Goal: Check status

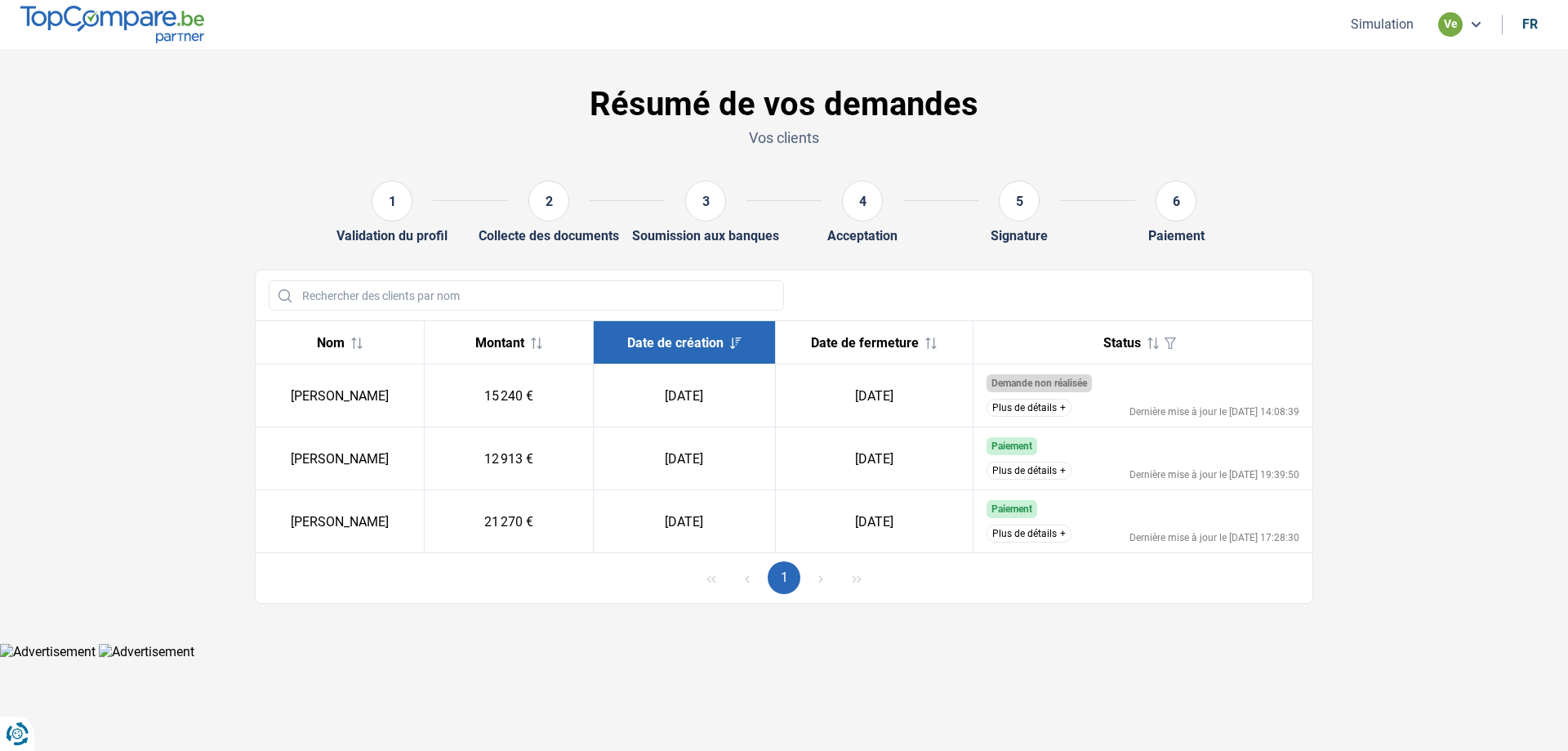
click at [1048, 473] on button "Plus de détails" at bounding box center [1029, 470] width 85 height 18
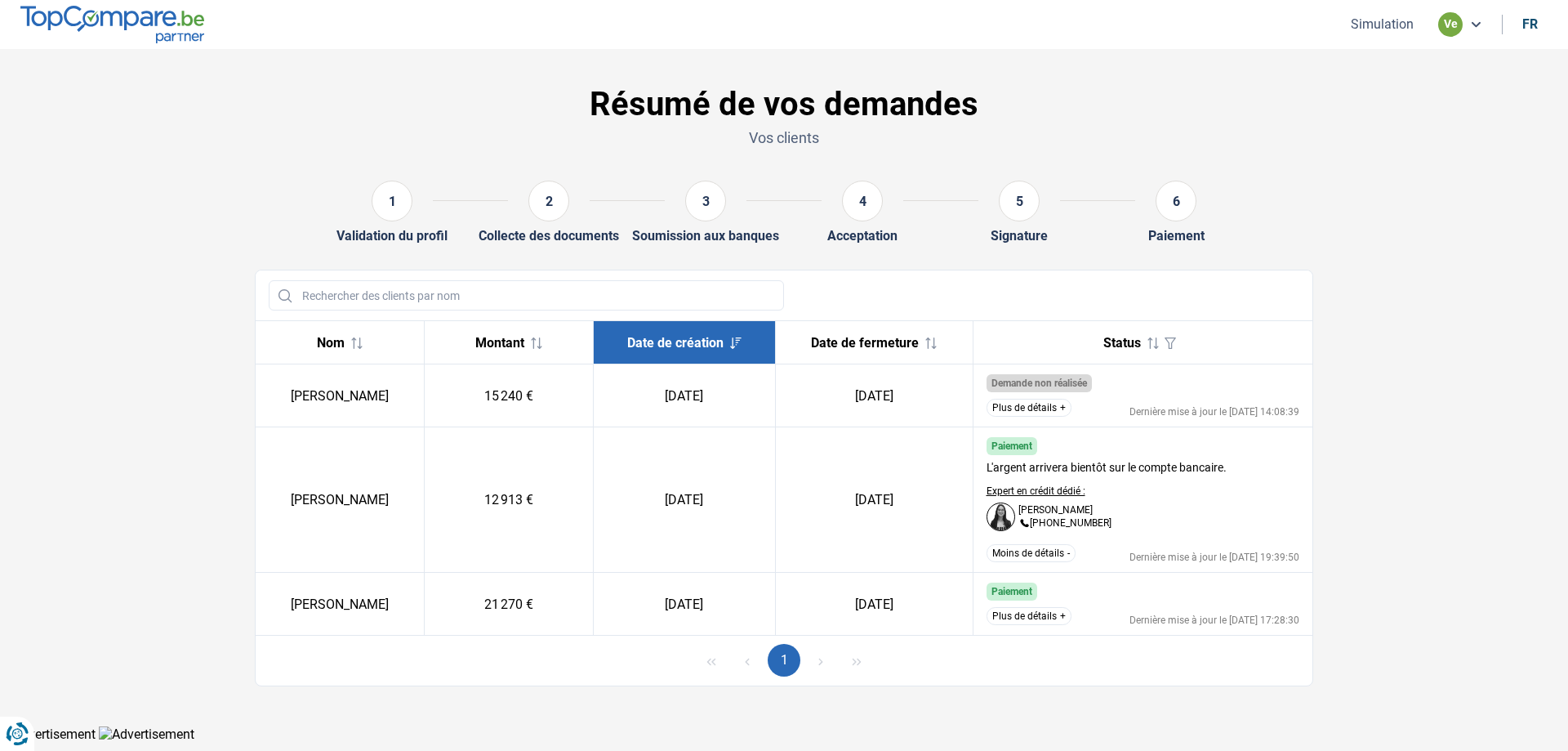
click at [1055, 608] on button "Plus de détails" at bounding box center [1029, 616] width 85 height 18
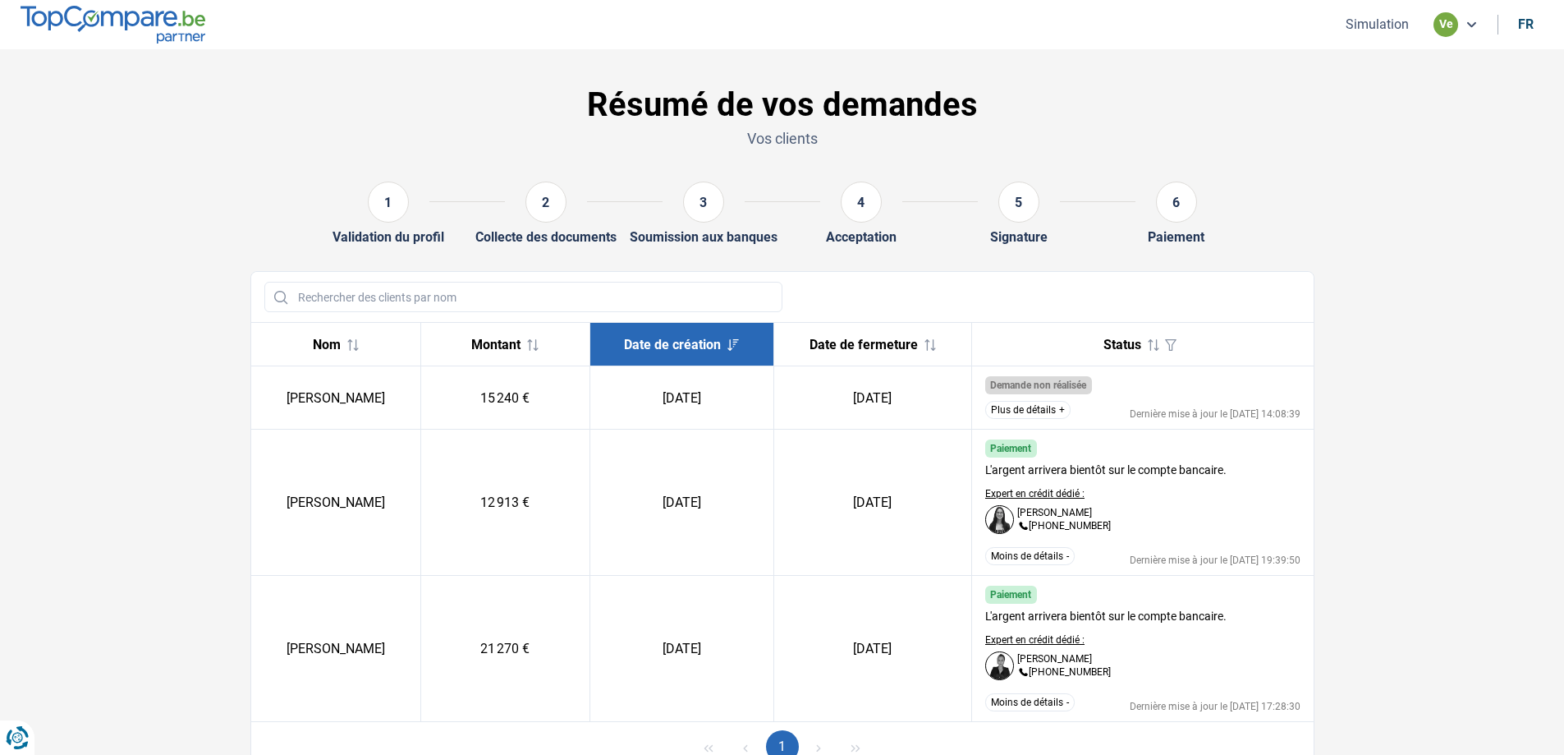
click at [1044, 701] on button "Moins de détails" at bounding box center [1029, 702] width 89 height 18
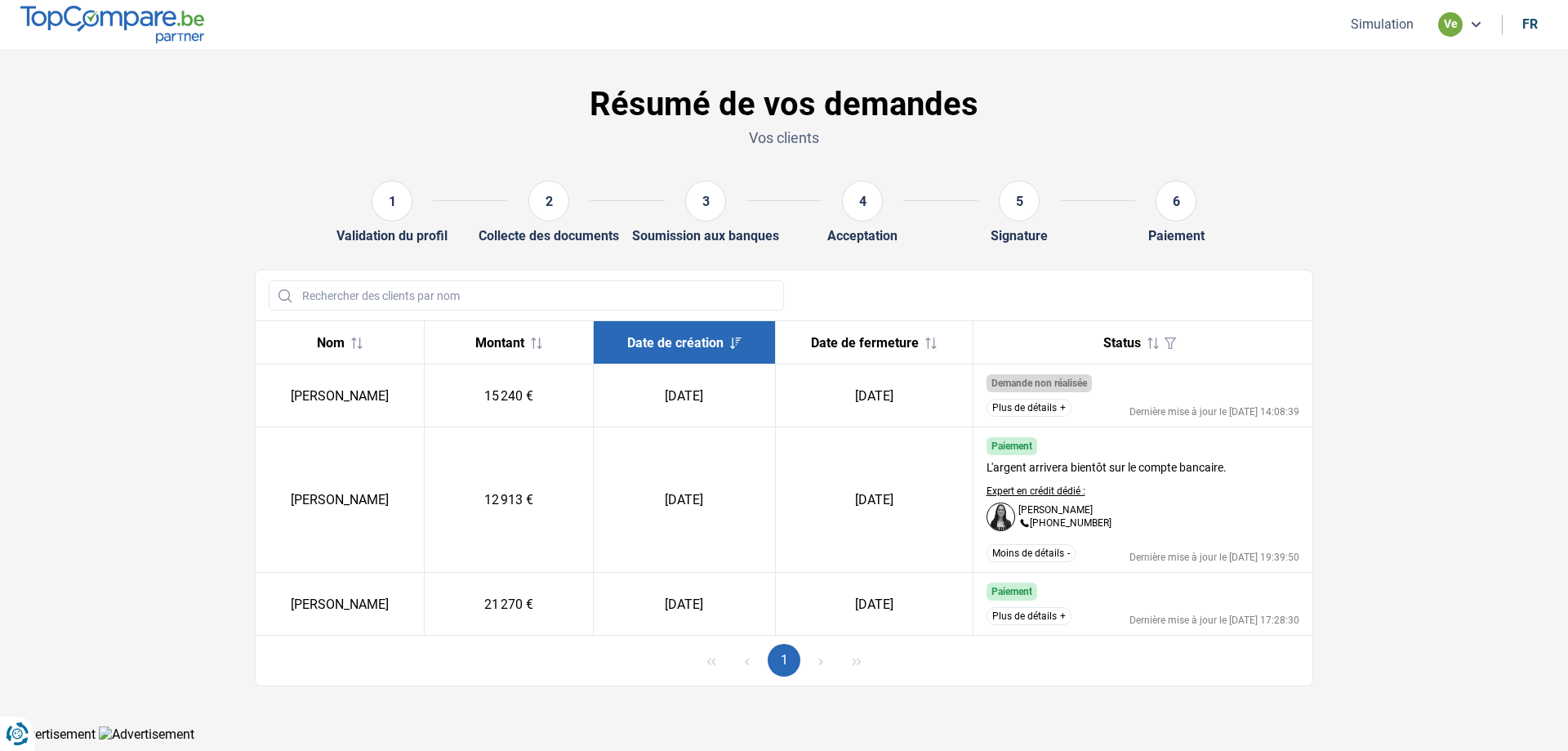
click at [1020, 554] on button "Moins de détails" at bounding box center [1031, 553] width 89 height 18
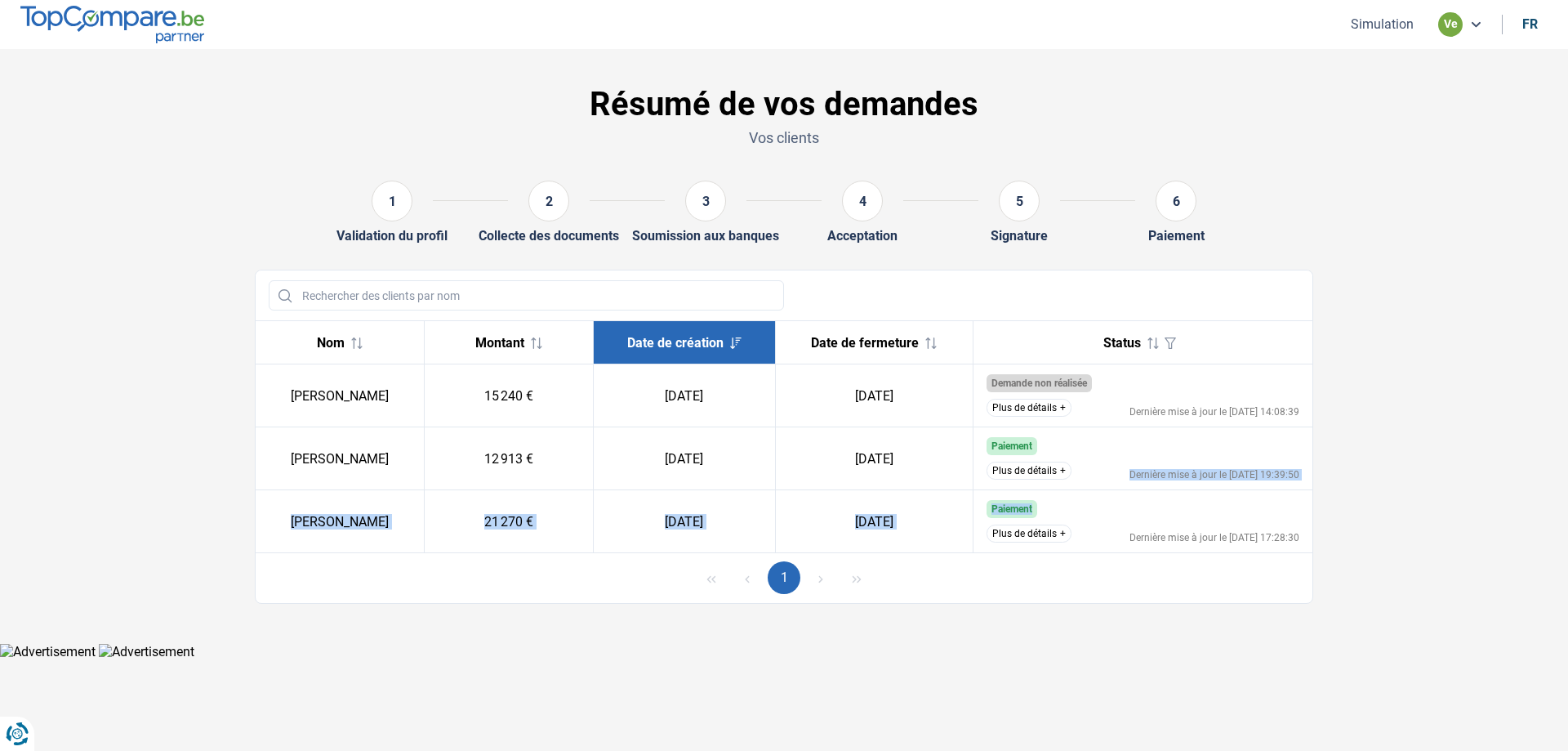
drag, startPoint x: 1174, startPoint y: 476, endPoint x: 1268, endPoint y: 502, distance: 97.5
click at [1271, 504] on tbody "[PERSON_NAME] 15 240 € [DATE] [DATE] Demande non réalisée Le client ne répond p…" at bounding box center [784, 459] width 1057 height 189
drag, startPoint x: 1216, startPoint y: 454, endPoint x: 1117, endPoint y: 452, distance: 99.0
click at [1215, 454] on td "Paiement L'argent arrivera bientôt sur le compte bancaire. Expert en crédit déd…" at bounding box center [1143, 458] width 340 height 63
click at [1051, 409] on button "Plus de détails" at bounding box center [1029, 408] width 85 height 18
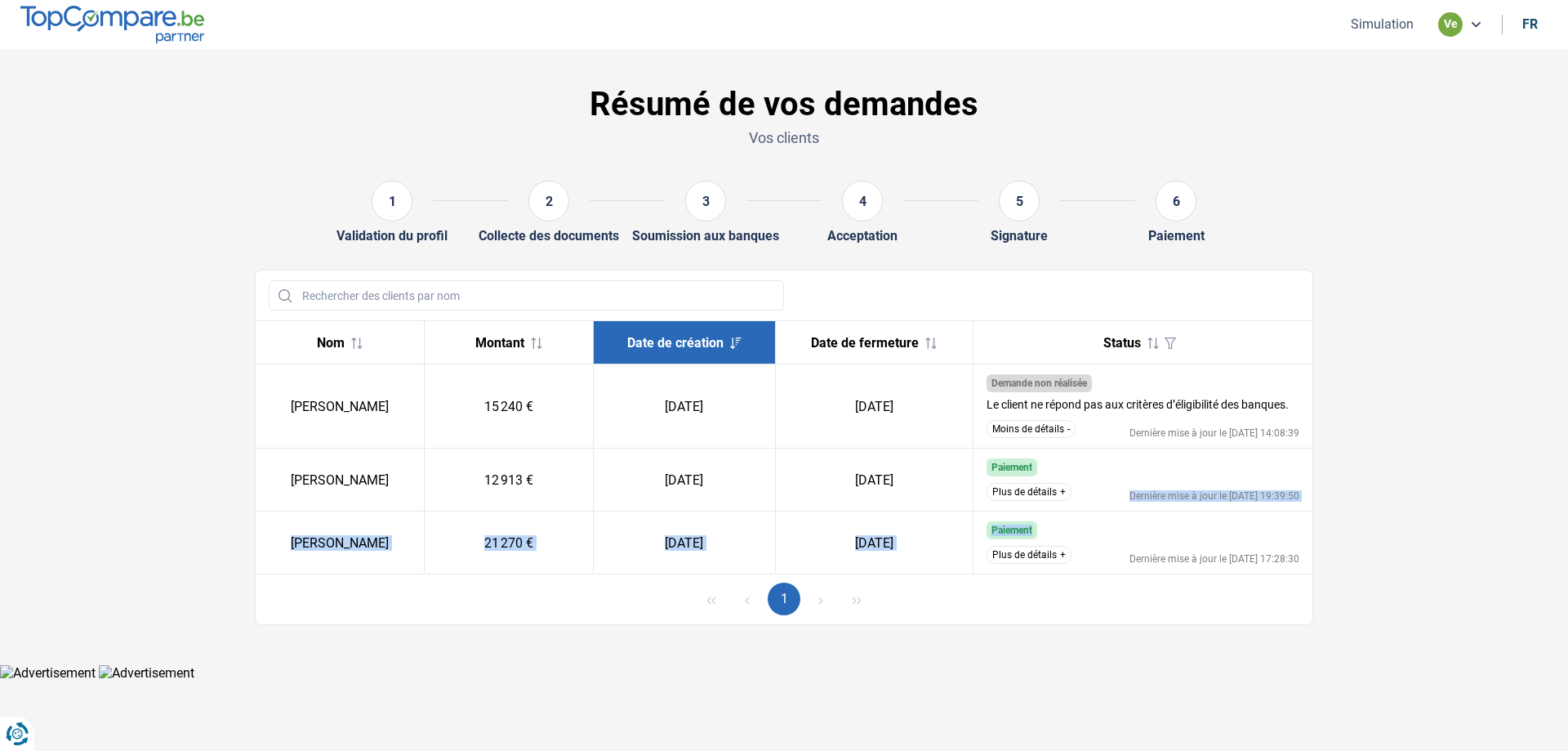
click at [1155, 534] on div "Paiement" at bounding box center [1143, 530] width 313 height 18
click at [1117, 522] on div "Paiement" at bounding box center [1143, 530] width 313 height 18
click at [1044, 427] on button "Moins de détails" at bounding box center [1031, 429] width 89 height 18
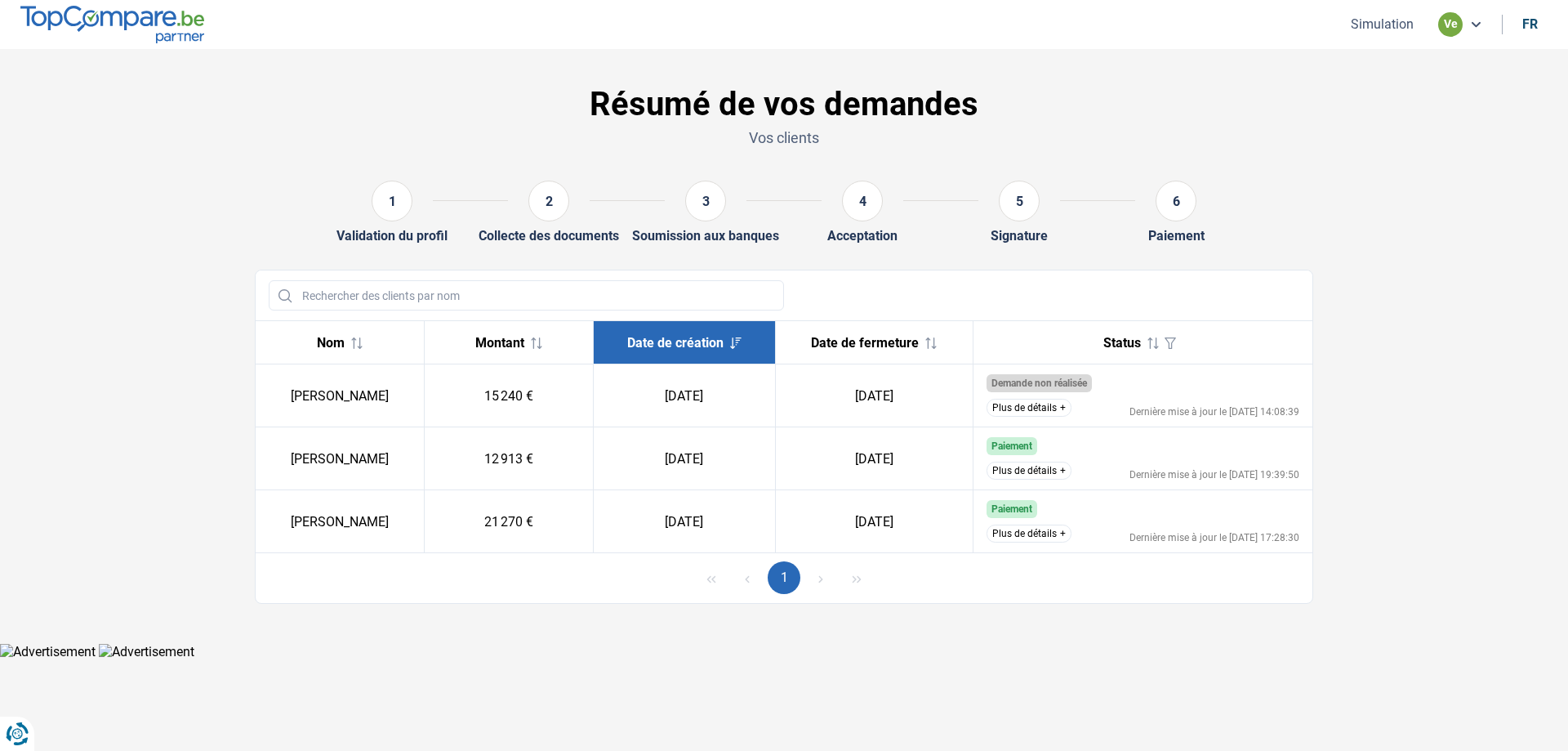
click at [1022, 536] on button "Plus de détails" at bounding box center [1029, 533] width 85 height 18
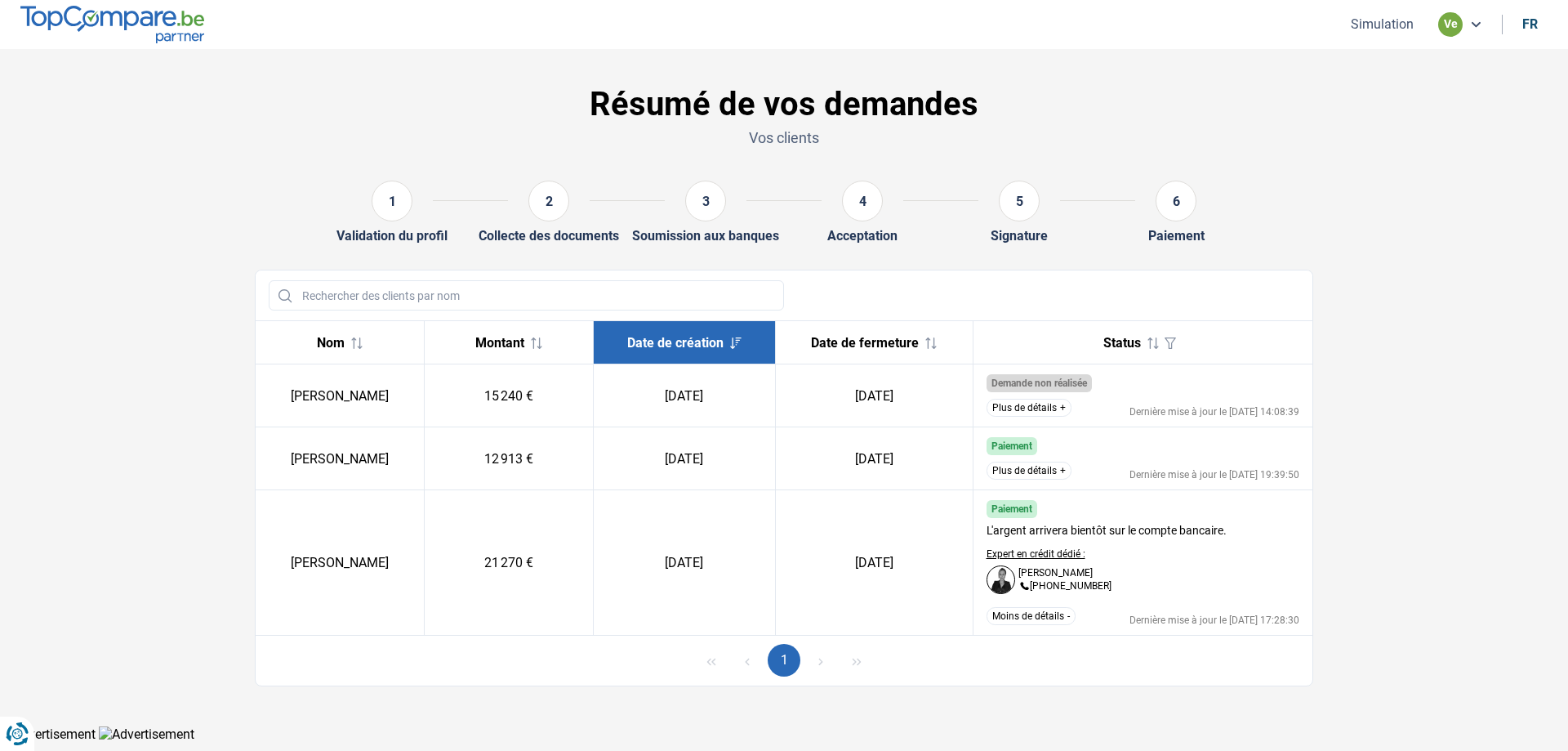
click at [1033, 614] on button "Moins de détails" at bounding box center [1031, 616] width 89 height 18
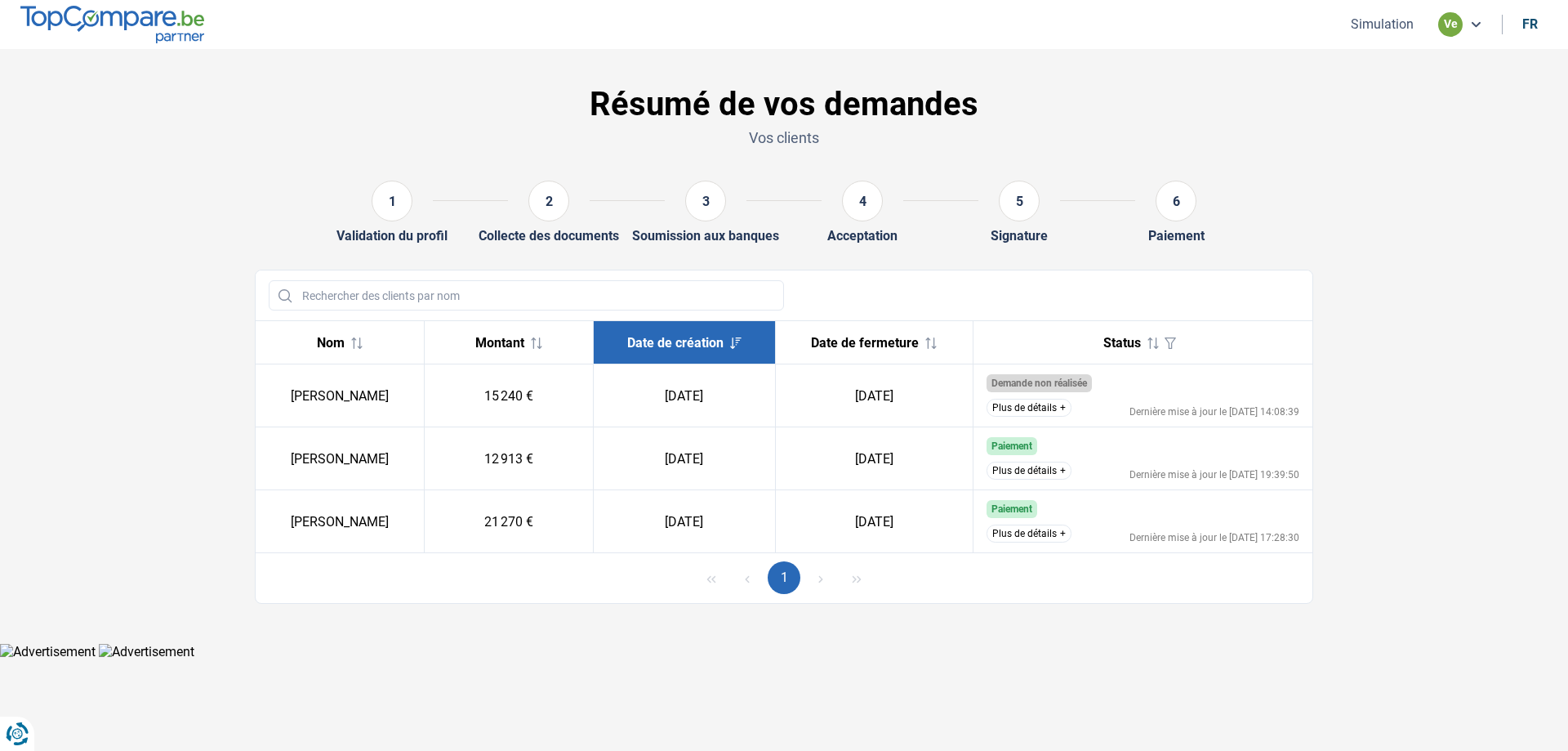
click at [1045, 476] on button "Plus de détails" at bounding box center [1029, 470] width 85 height 18
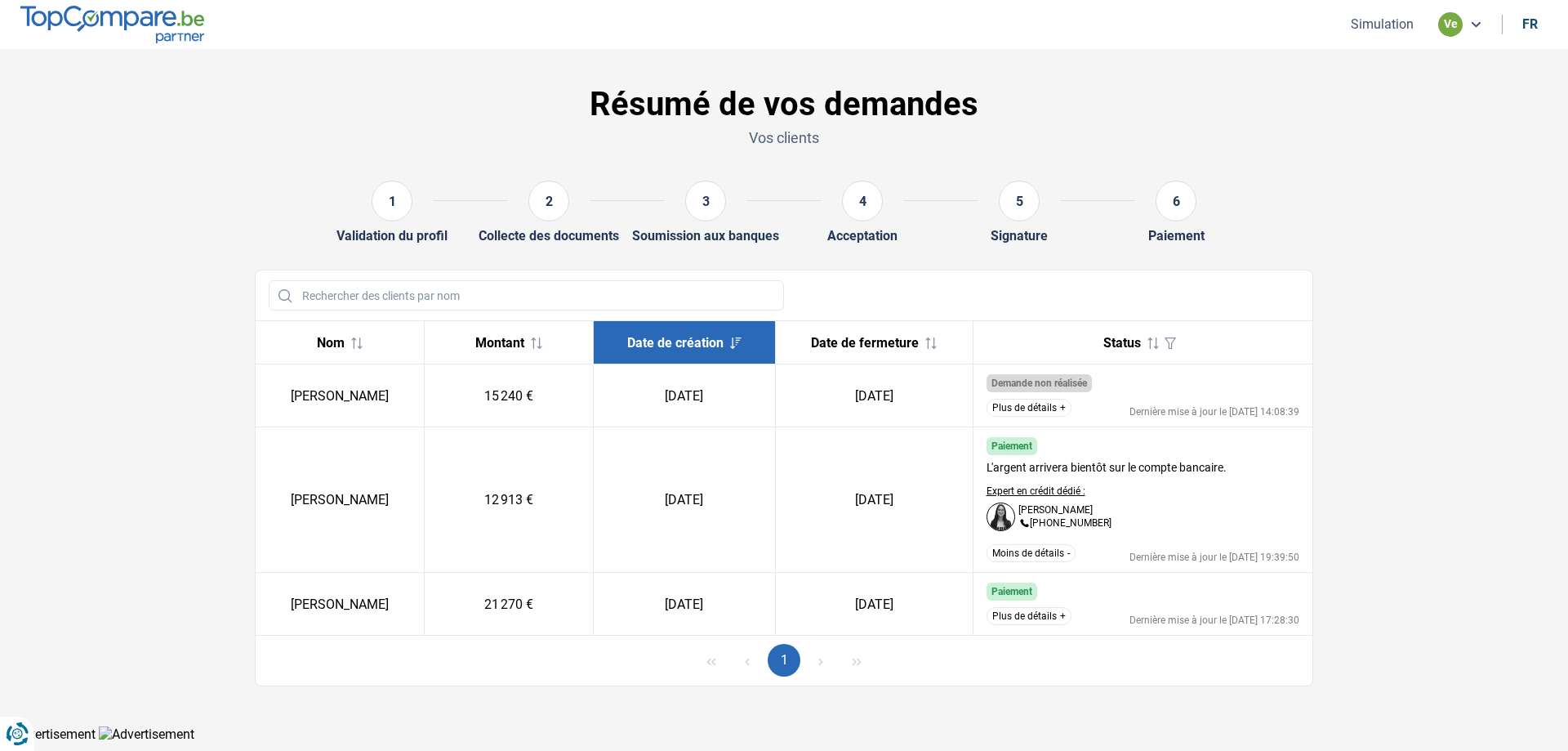
click at [1048, 553] on button "Moins de détails" at bounding box center [1031, 553] width 89 height 18
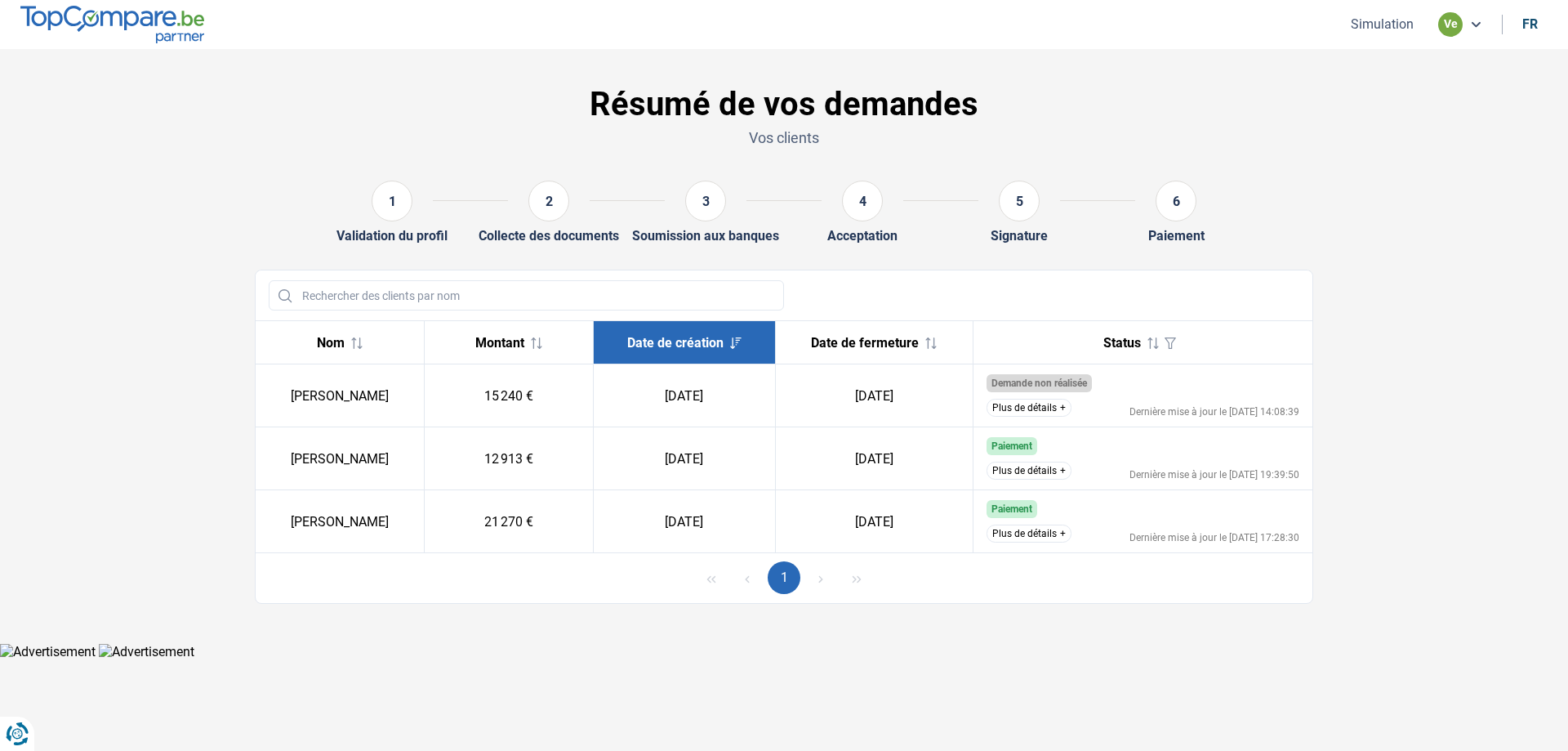
click at [1043, 474] on button "Plus de détails" at bounding box center [1029, 470] width 85 height 18
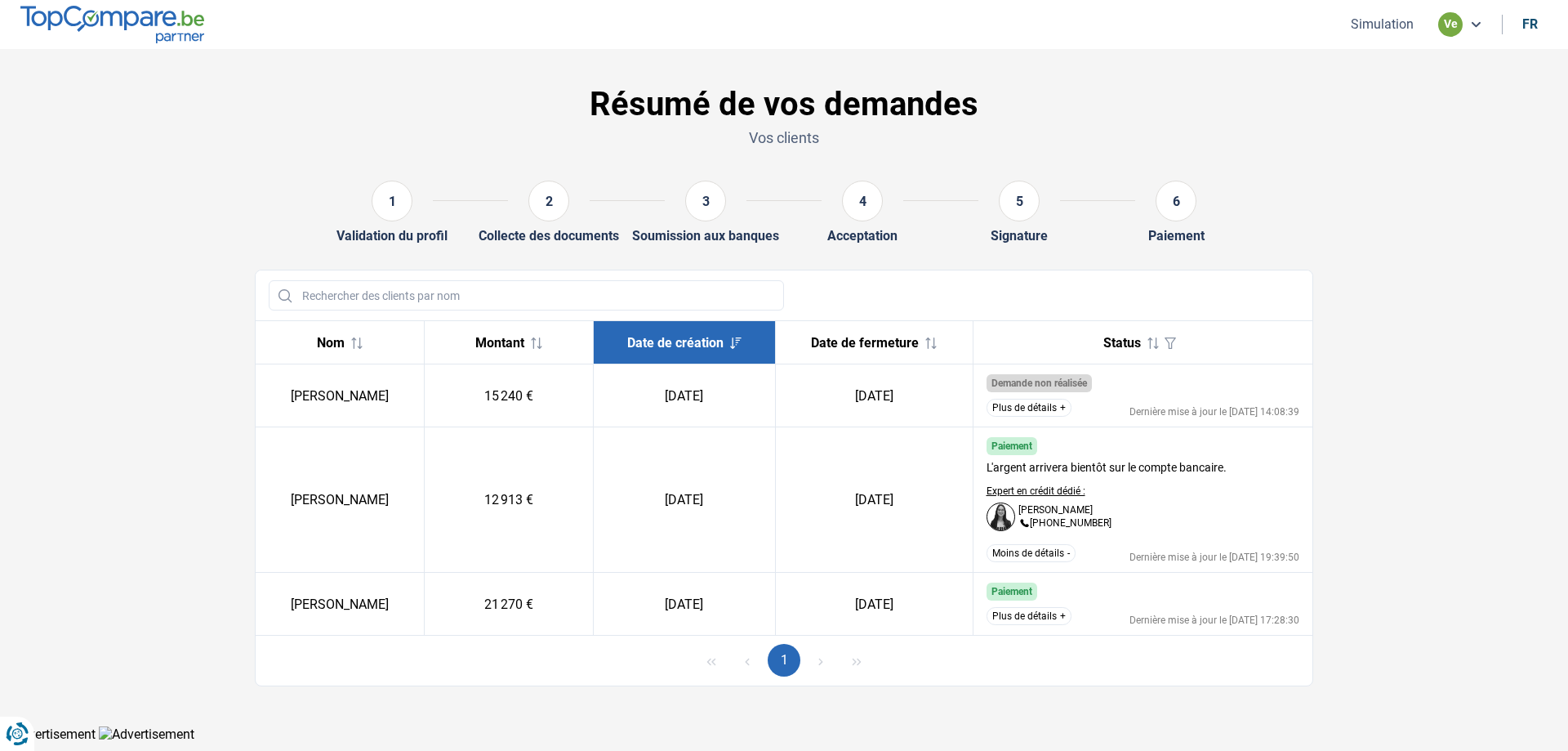
click at [1046, 555] on button "Moins de détails" at bounding box center [1031, 553] width 89 height 18
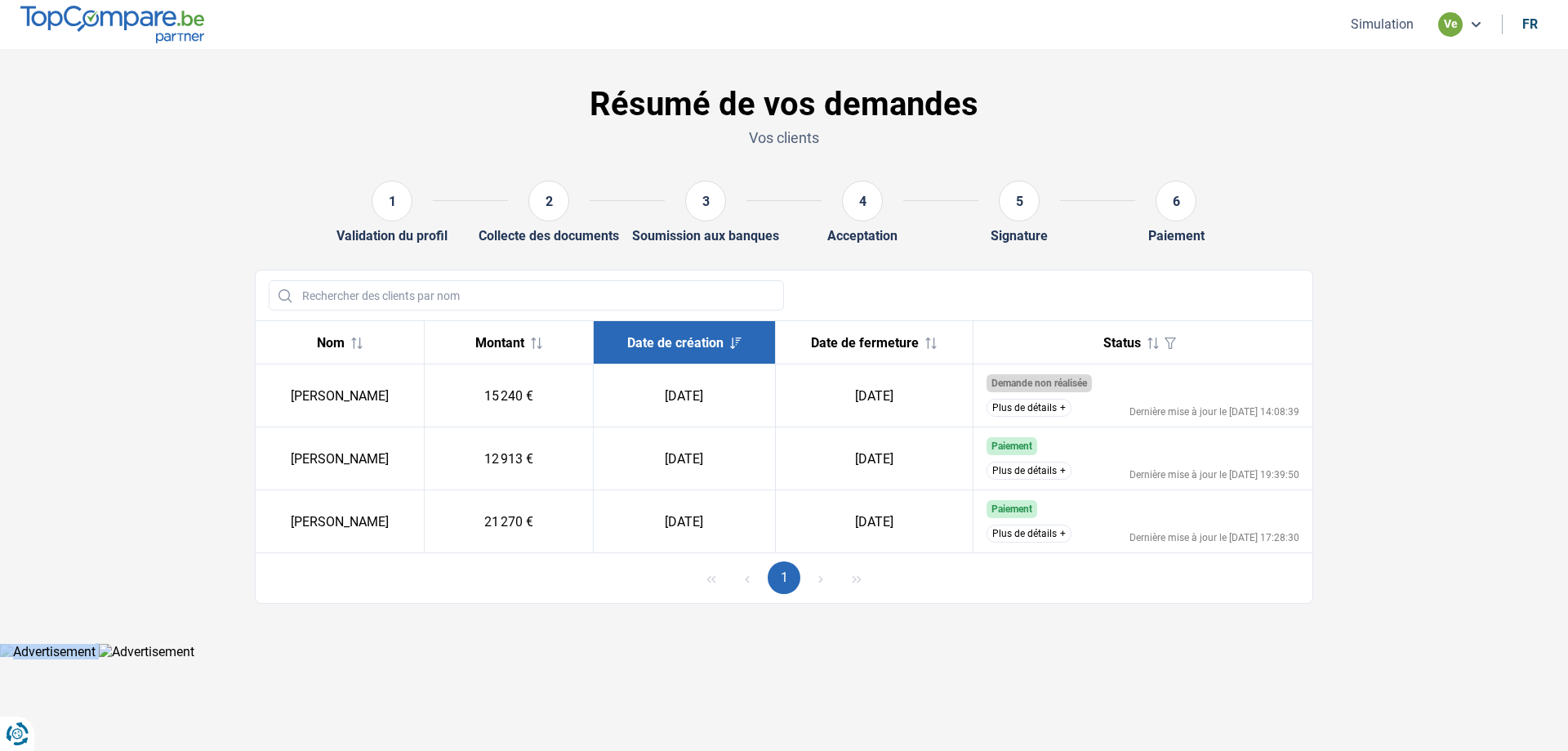
drag, startPoint x: 669, startPoint y: 628, endPoint x: 861, endPoint y: 610, distance: 192.8
click at [746, 659] on html "Vous avez le contrôle de vos données Nous utilisons des cookies, tout comme nos…" at bounding box center [784, 329] width 1568 height 659
